Goal: Task Accomplishment & Management: Complete application form

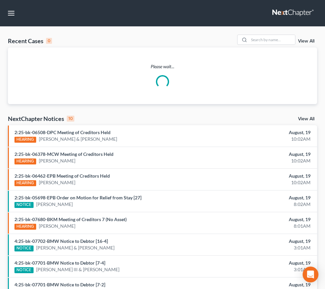
click at [0, 0] on input "search" at bounding box center [0, 0] width 0 height 0
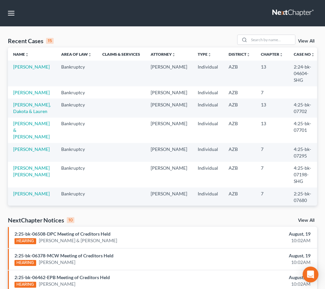
type input "bardford"
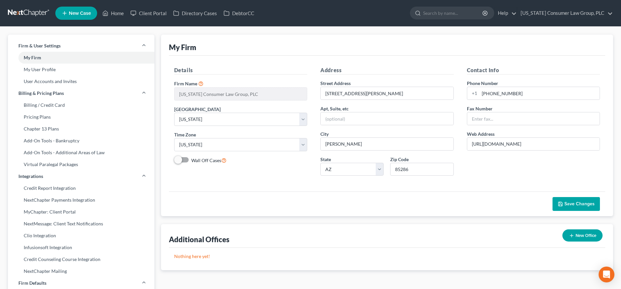
select select "4"
select select "22"
select select "3"
click at [452, 13] on input "search" at bounding box center [453, 13] width 60 height 12
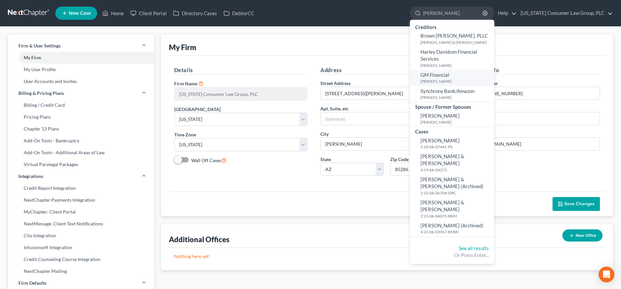
type input "[PERSON_NAME]"
click at [447, 80] on small "[PERSON_NAME]" at bounding box center [456, 81] width 72 height 6
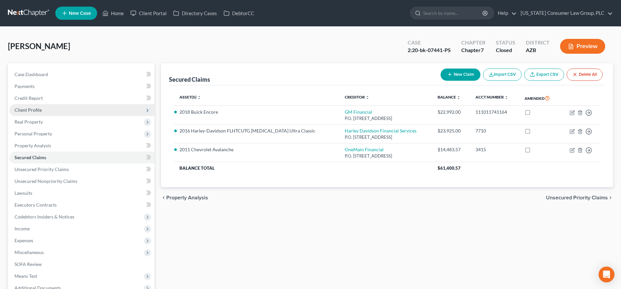
click at [55, 107] on span "Client Profile" at bounding box center [81, 110] width 145 height 12
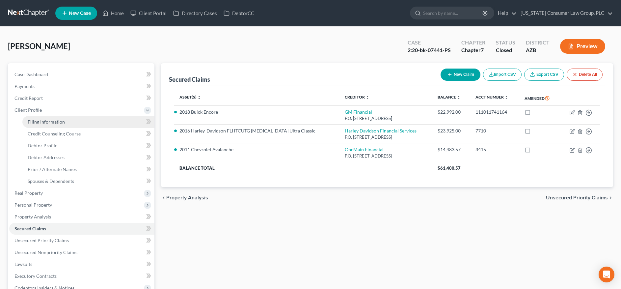
click at [55, 123] on span "Filing Information" at bounding box center [46, 122] width 37 height 6
select select "1"
select select "0"
select select "4"
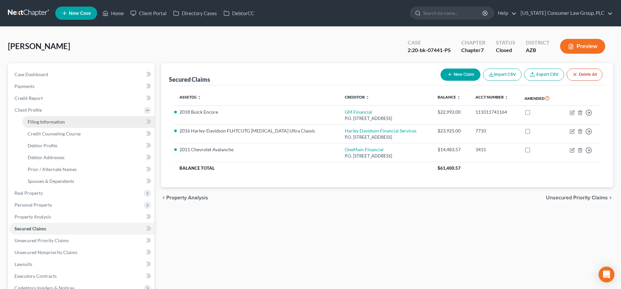
select select "0"
select select "3"
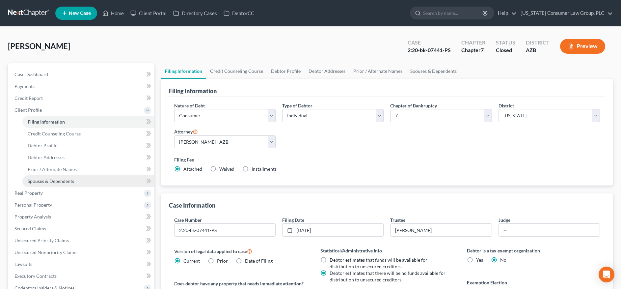
click at [57, 180] on span "Spouses & Dependents" at bounding box center [51, 181] width 46 height 6
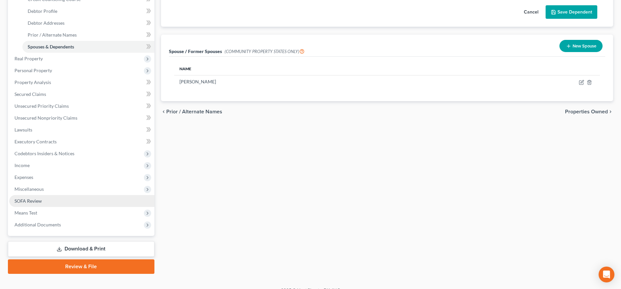
scroll to position [135, 0]
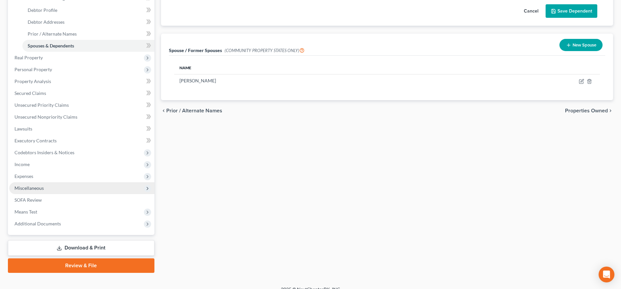
drag, startPoint x: 36, startPoint y: 189, endPoint x: 40, endPoint y: 190, distance: 5.1
click at [36, 189] on span "Miscellaneous" at bounding box center [28, 188] width 29 height 6
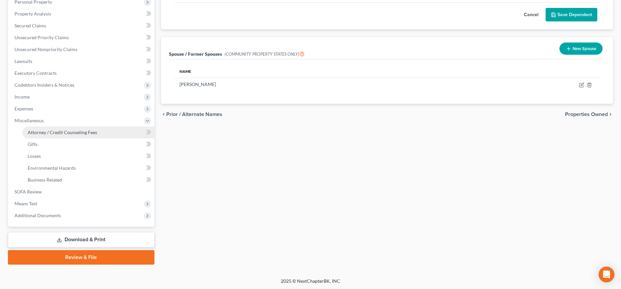
click at [58, 134] on span "Attorney / Credit Counseling Fees" at bounding box center [62, 132] width 69 height 6
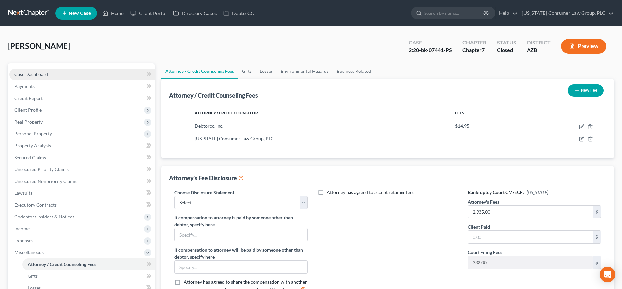
click at [49, 74] on link "Case Dashboard" at bounding box center [81, 74] width 145 height 12
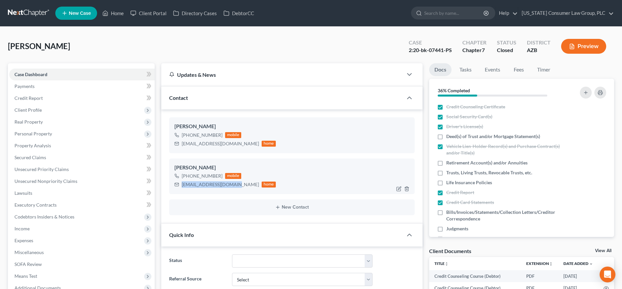
drag, startPoint x: 182, startPoint y: 185, endPoint x: 231, endPoint y: 187, distance: 49.1
click at [231, 187] on div "[EMAIL_ADDRESS][DOMAIN_NAME] home" at bounding box center [225, 184] width 102 height 9
click at [230, 186] on div "[EMAIL_ADDRESS][DOMAIN_NAME]" at bounding box center [220, 184] width 77 height 7
drag, startPoint x: 182, startPoint y: 183, endPoint x: 243, endPoint y: 188, distance: 61.4
click at [243, 188] on div "[EMAIL_ADDRESS][DOMAIN_NAME] home" at bounding box center [225, 184] width 102 height 9
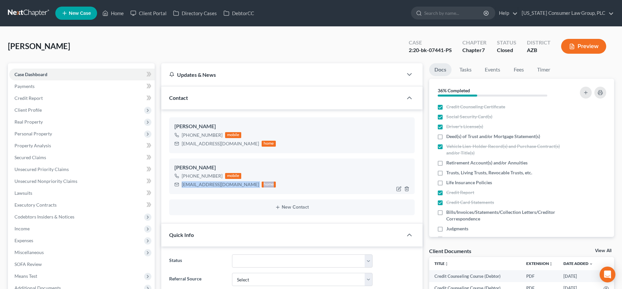
copy div "[EMAIL_ADDRESS][DOMAIN_NAME] home"
